Goal: Navigation & Orientation: Find specific page/section

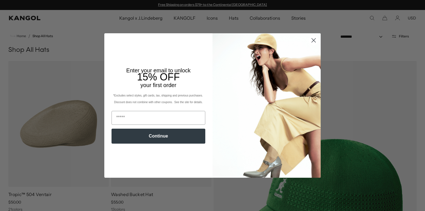
click at [312, 40] on circle "Close dialog" at bounding box center [313, 40] width 9 height 9
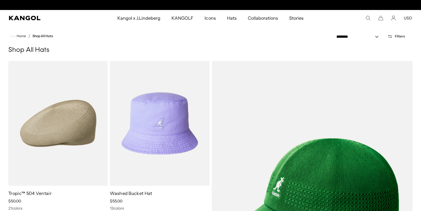
scroll to position [0, 114]
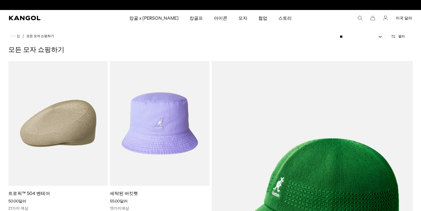
click at [289, 46] on h1 "모든 모자 쇼핑하기" at bounding box center [210, 50] width 404 height 8
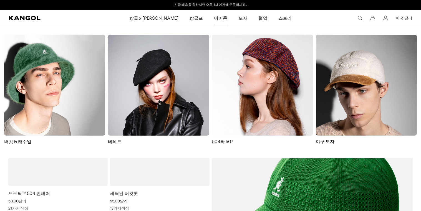
click at [215, 18] on font "아이콘" at bounding box center [220, 18] width 13 height 6
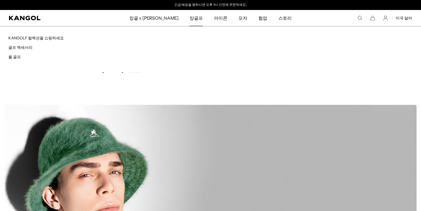
click at [190, 17] on font "캉골프" at bounding box center [196, 18] width 13 height 6
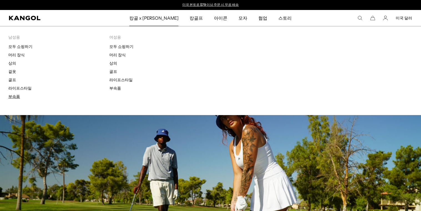
click at [15, 95] on font "부속품" at bounding box center [14, 96] width 12 height 5
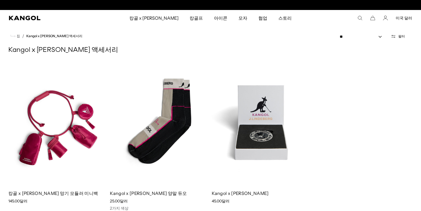
scroll to position [0, 114]
